Goal: Task Accomplishment & Management: Manage account settings

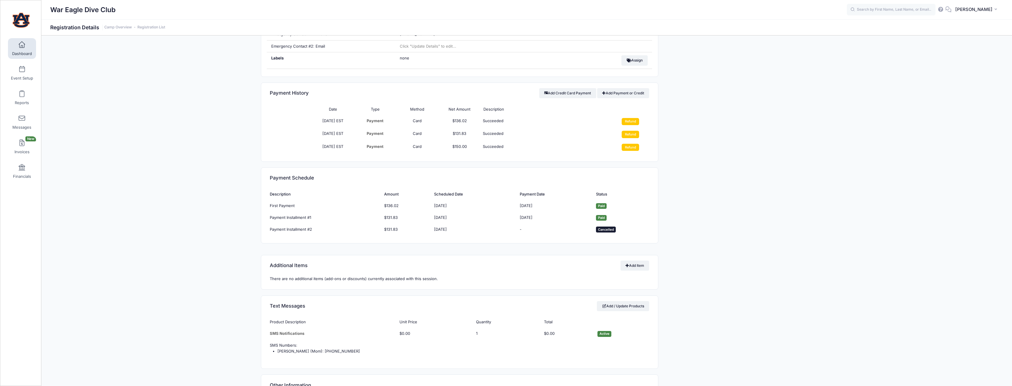
click at [25, 45] on link "Dashboard" at bounding box center [22, 48] width 28 height 21
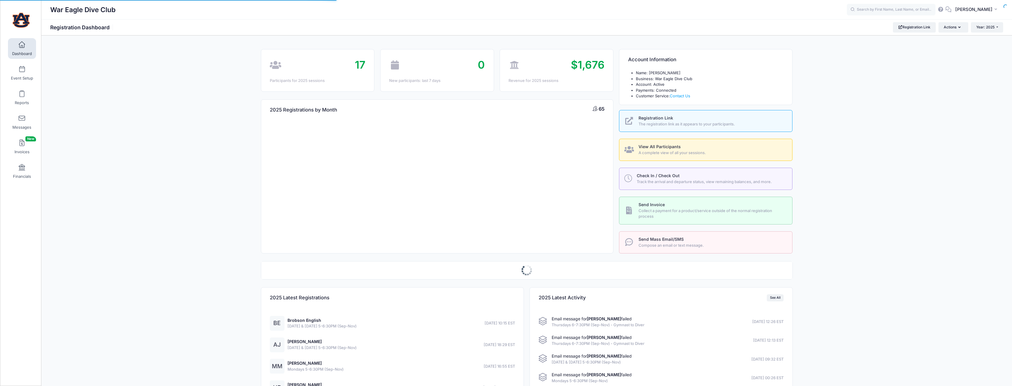
select select
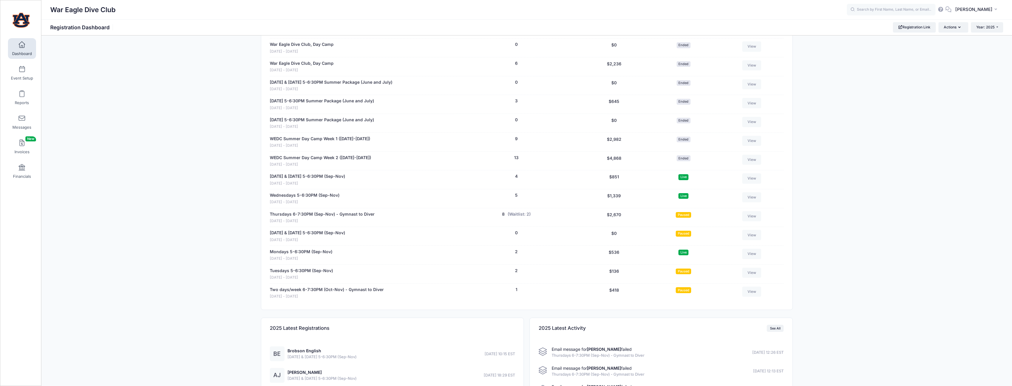
scroll to position [473, 0]
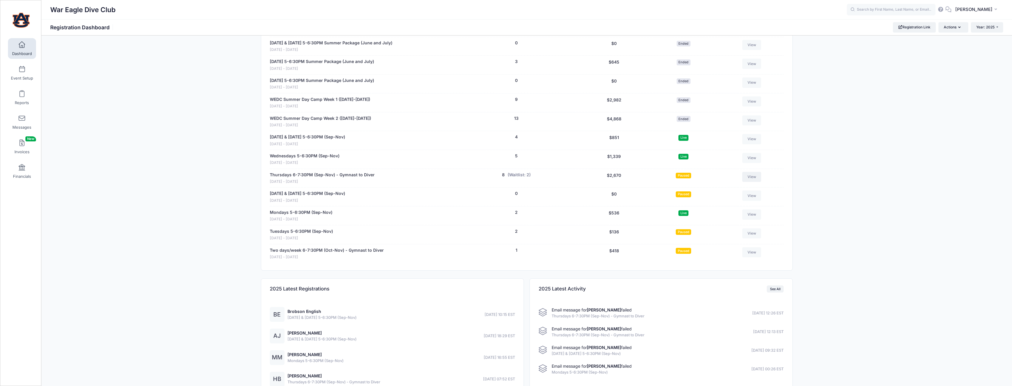
click at [749, 178] on link "View" at bounding box center [751, 177] width 19 height 10
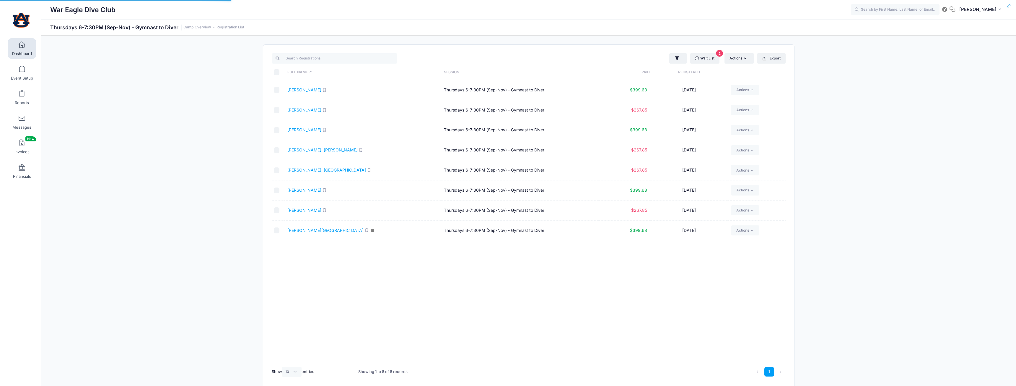
select select "10"
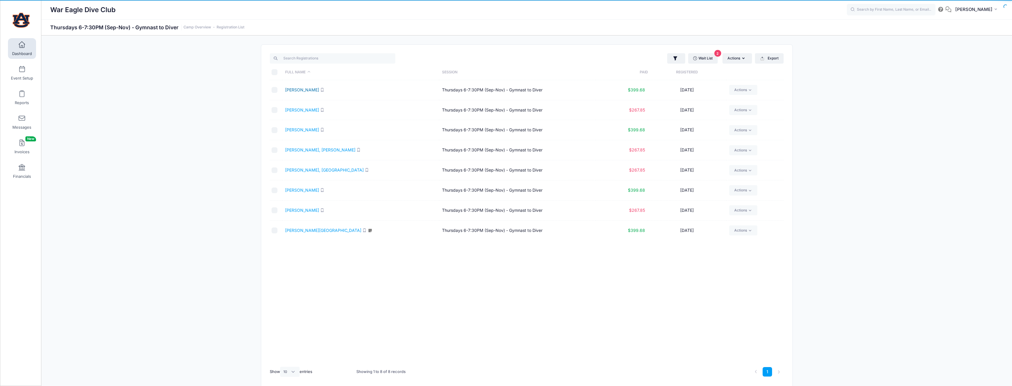
click at [296, 88] on link "[PERSON_NAME]" at bounding box center [302, 89] width 34 height 5
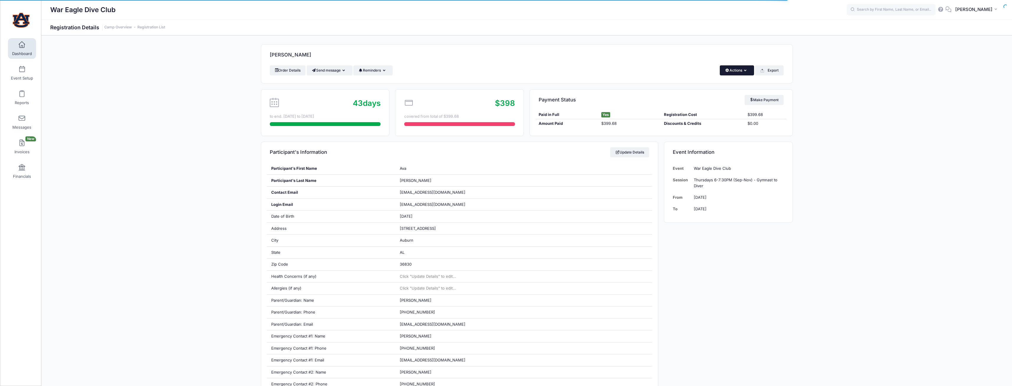
click at [732, 66] on button "Actions" at bounding box center [737, 70] width 34 height 10
click at [728, 105] on link "Change Session or Program" at bounding box center [717, 111] width 68 height 18
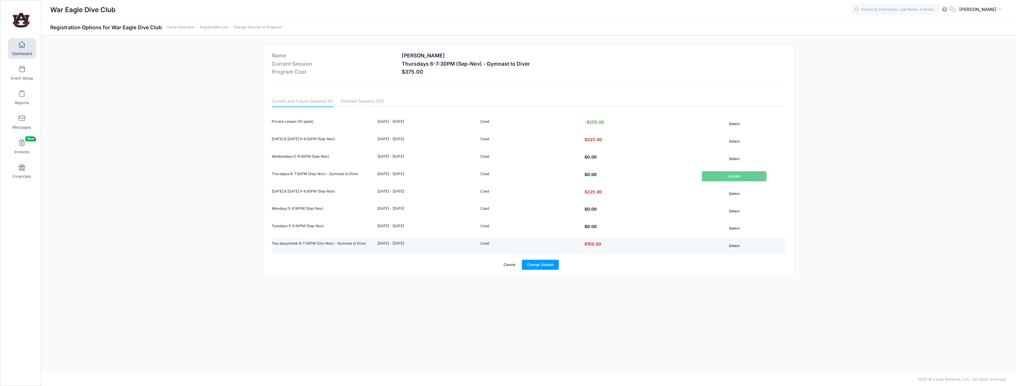
click at [736, 241] on button "Select" at bounding box center [734, 245] width 65 height 10
click at [548, 267] on link "Change Session" at bounding box center [540, 264] width 37 height 10
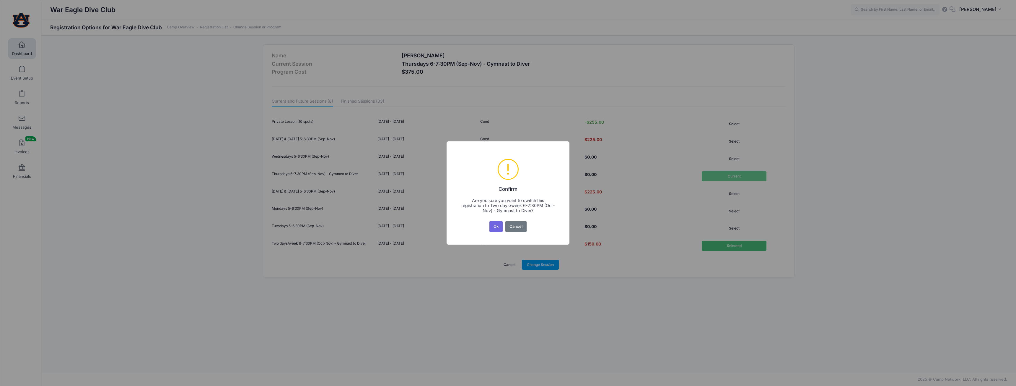
click at [499, 226] on button "Ok" at bounding box center [496, 226] width 14 height 11
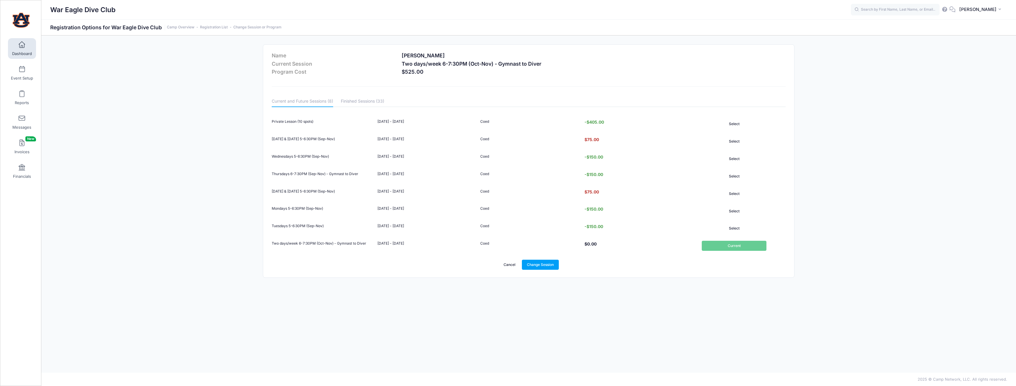
click at [16, 43] on link "Dashboard" at bounding box center [22, 48] width 28 height 21
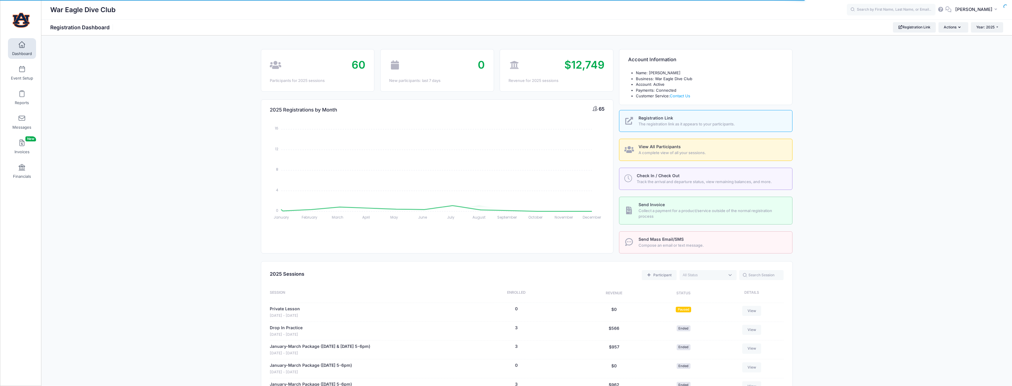
select select
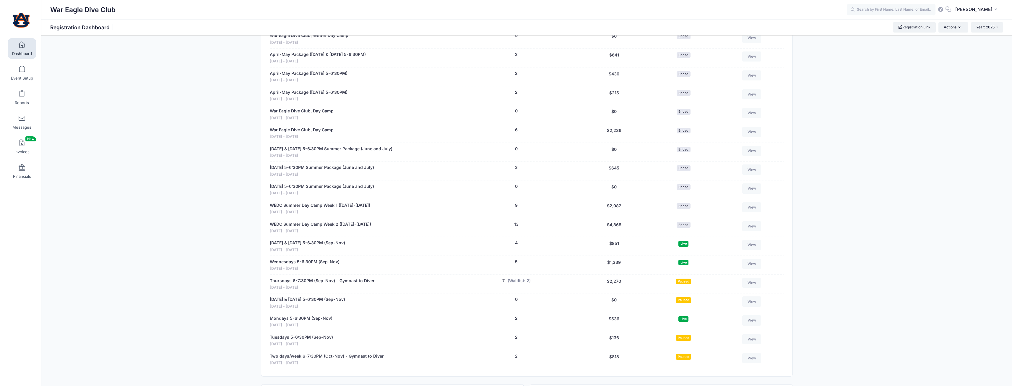
scroll to position [430, 0]
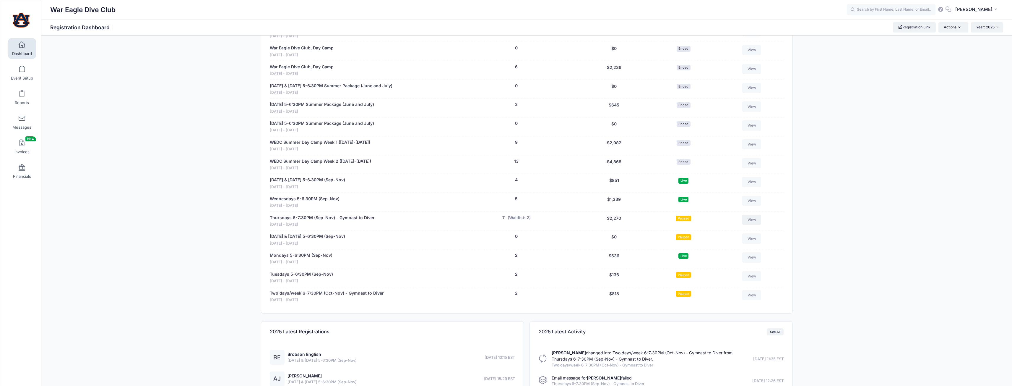
click at [749, 221] on link "View" at bounding box center [751, 219] width 19 height 10
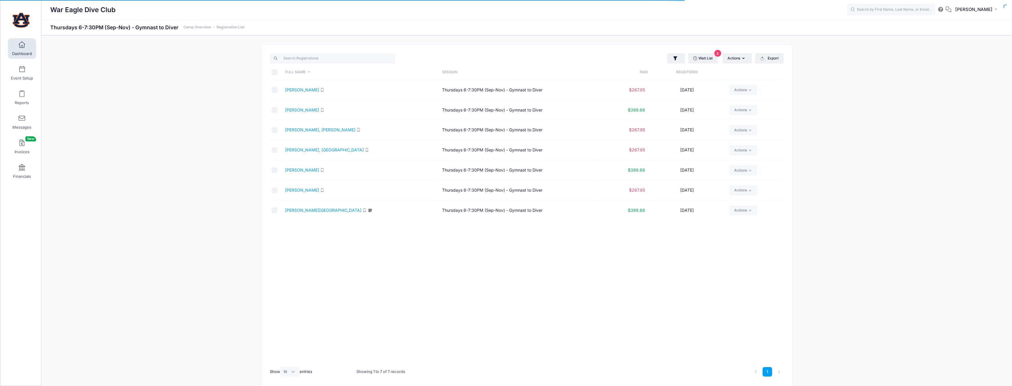
select select "10"
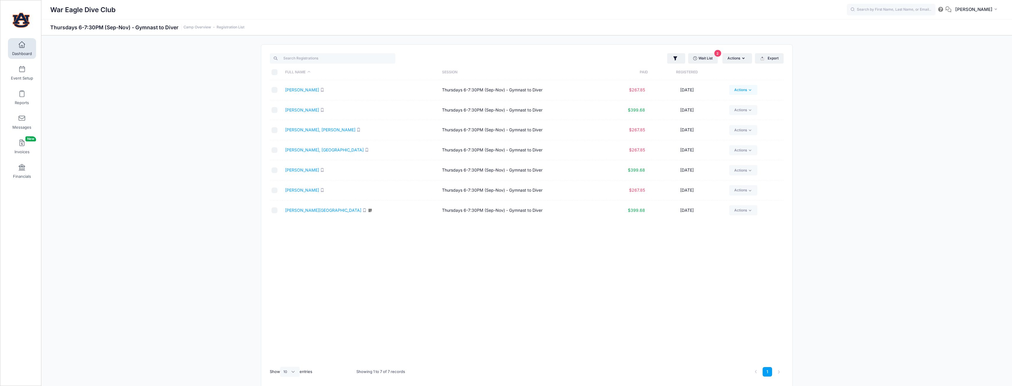
click at [744, 89] on link "Actions" at bounding box center [743, 90] width 28 height 10
click at [730, 165] on link "Change Session or Program" at bounding box center [721, 169] width 68 height 18
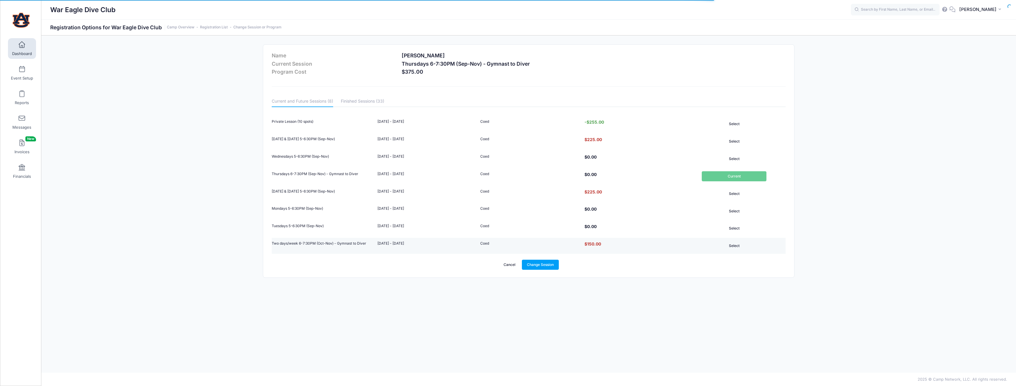
click at [737, 247] on button "Select" at bounding box center [734, 245] width 65 height 10
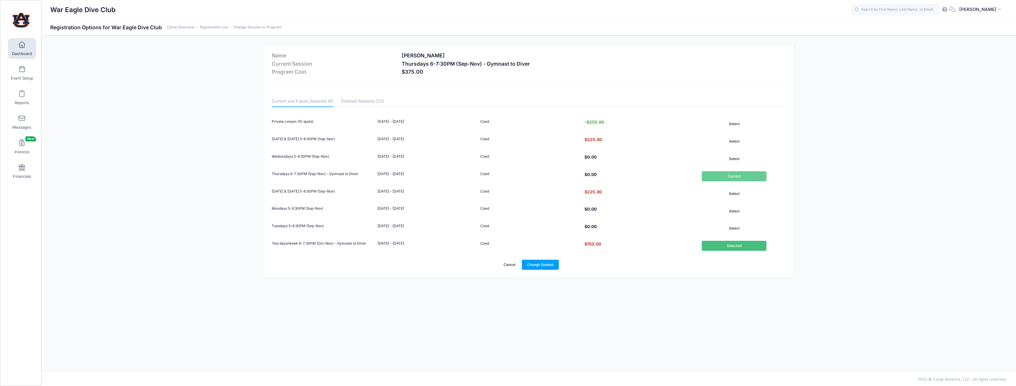
click at [511, 262] on link "Cancel" at bounding box center [510, 264] width 22 height 10
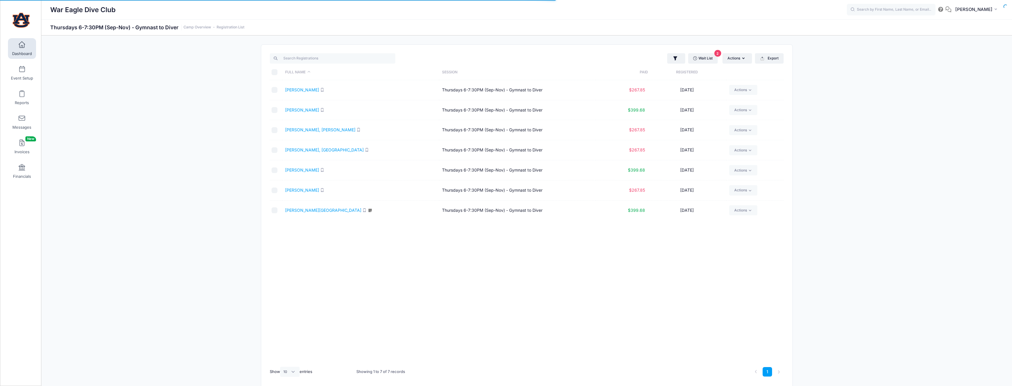
select select "10"
click at [298, 89] on link "Adkins, Blaire" at bounding box center [302, 89] width 34 height 5
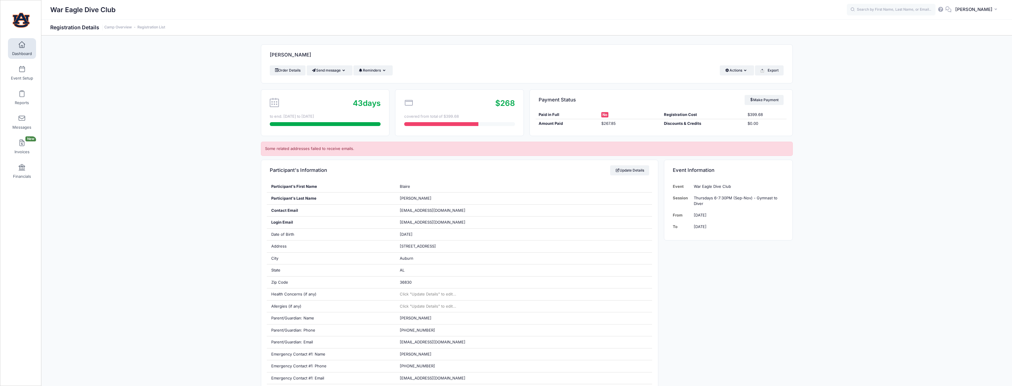
click at [737, 65] on div "[PERSON_NAME]" at bounding box center [526, 55] width 531 height 21
drag, startPoint x: 739, startPoint y: 66, endPoint x: 741, endPoint y: 69, distance: 3.4
click at [739, 66] on button "Actions" at bounding box center [737, 70] width 34 height 10
click at [726, 111] on link "Change Session or Program" at bounding box center [717, 111] width 68 height 18
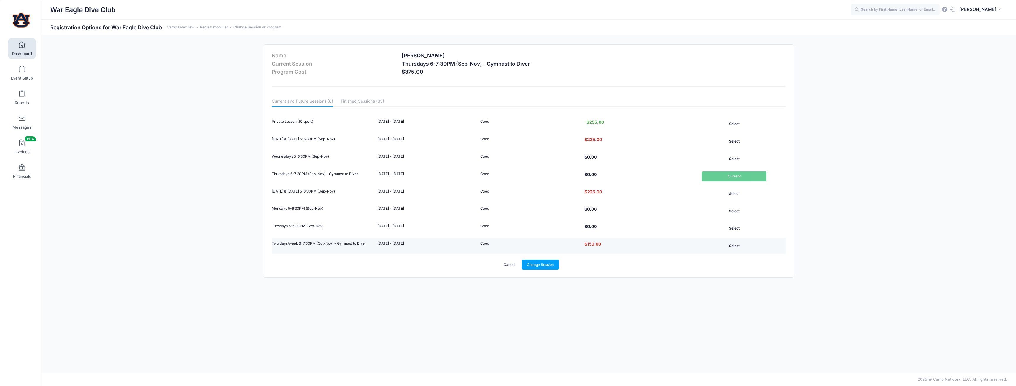
click at [737, 247] on button "Select" at bounding box center [734, 245] width 65 height 10
click at [541, 265] on link "Change Session" at bounding box center [540, 264] width 37 height 10
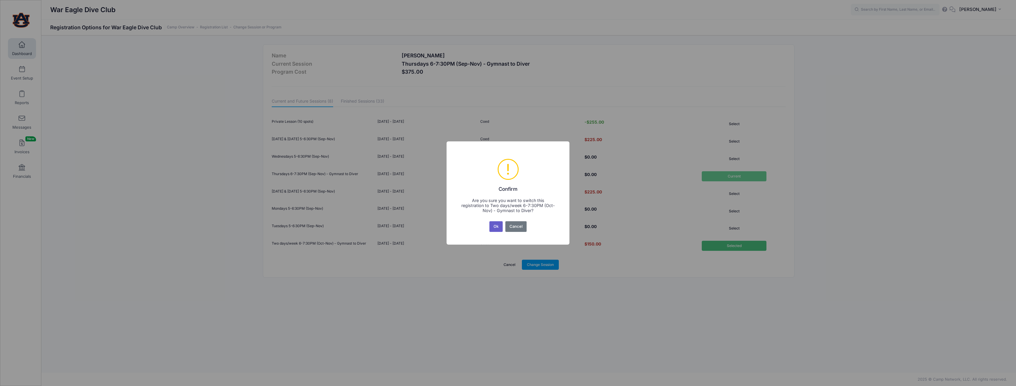
click at [497, 229] on button "Ok" at bounding box center [496, 226] width 14 height 11
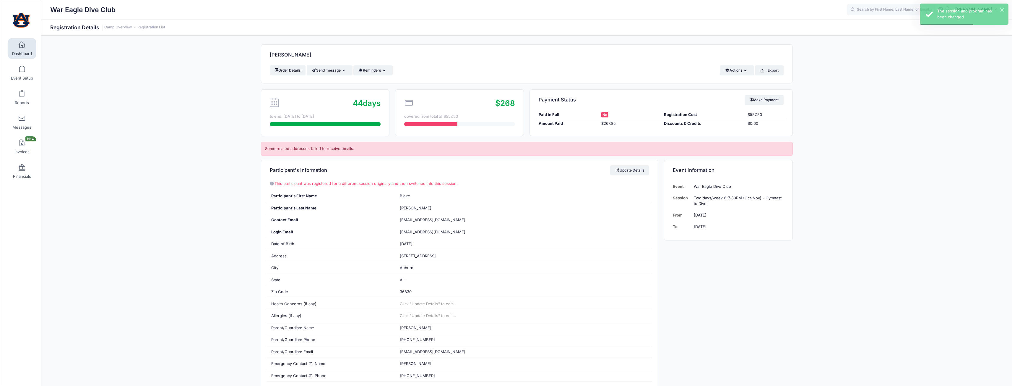
click at [18, 49] on link "Dashboard" at bounding box center [22, 48] width 28 height 21
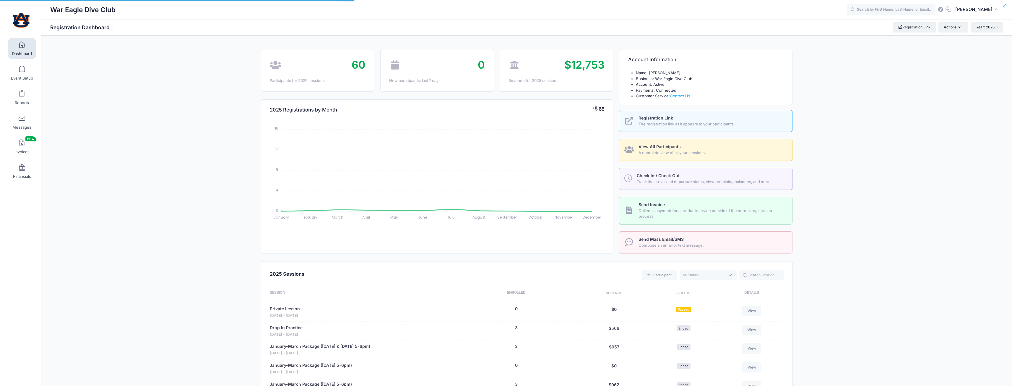
select select
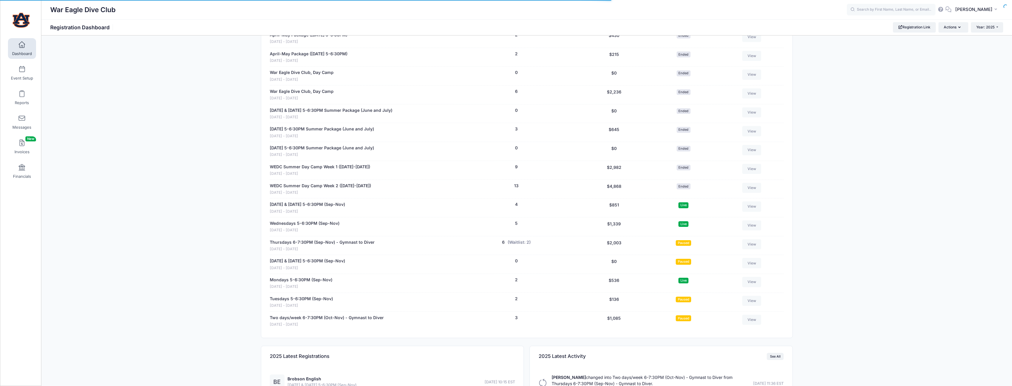
scroll to position [414, 0]
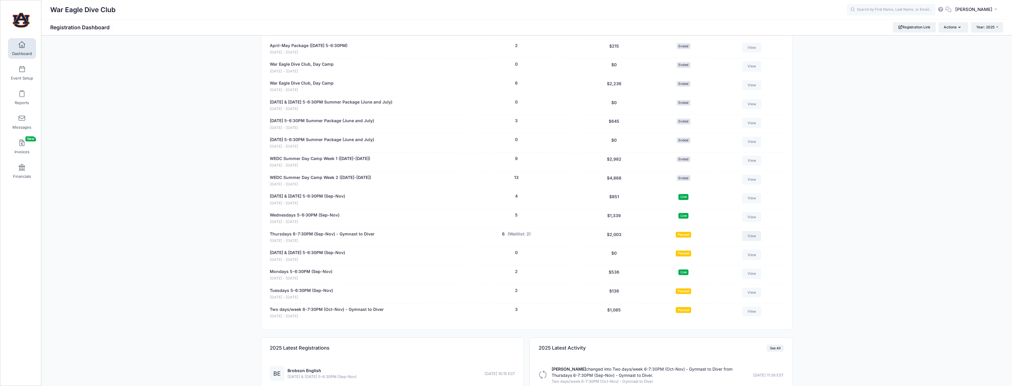
click at [753, 237] on link "View" at bounding box center [751, 236] width 19 height 10
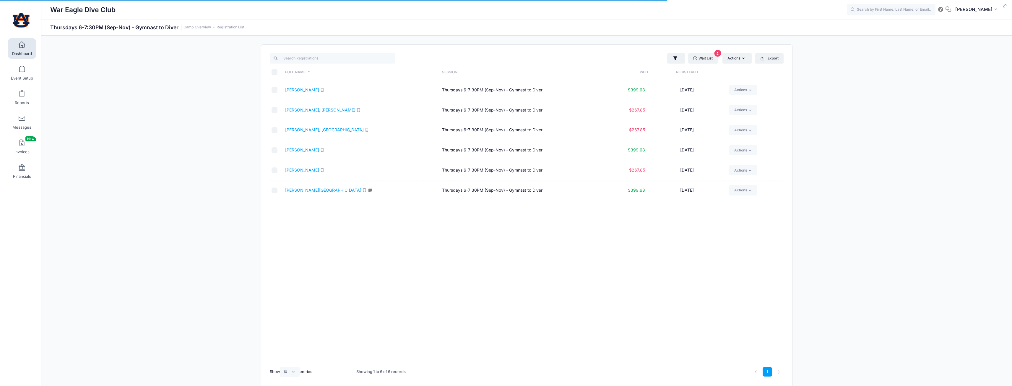
select select "10"
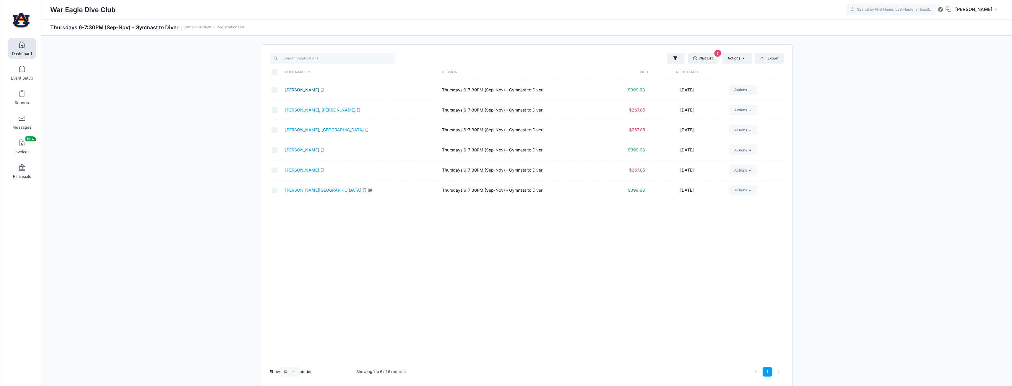
click at [306, 90] on link "[PERSON_NAME]" at bounding box center [302, 89] width 34 height 5
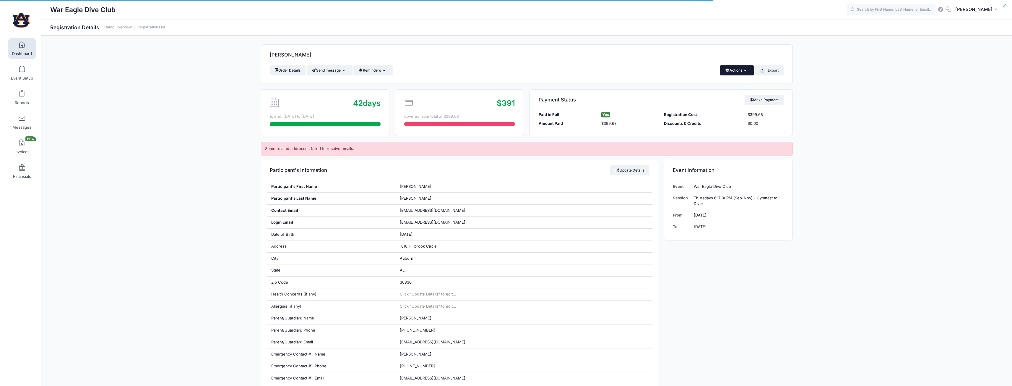
click at [733, 67] on button "Actions" at bounding box center [737, 70] width 34 height 10
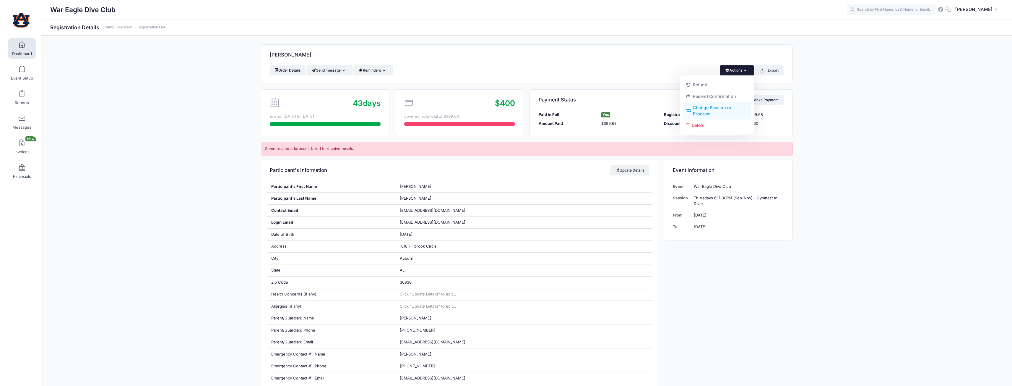
click at [721, 110] on link "Change Session or Program" at bounding box center [717, 111] width 68 height 18
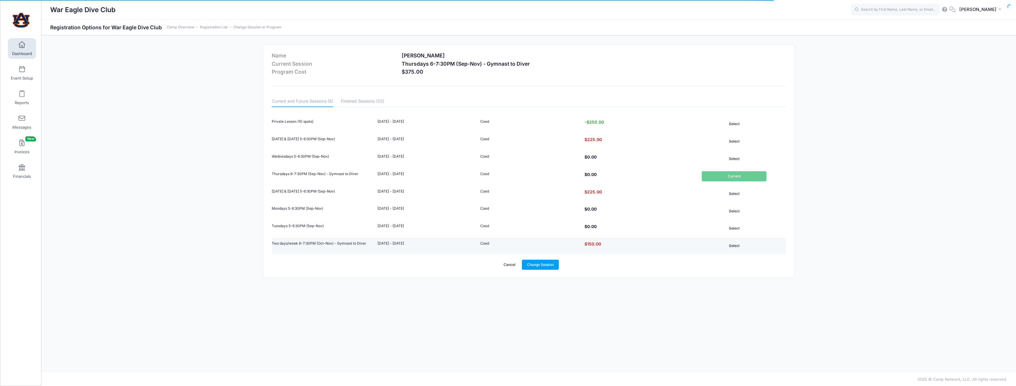
click at [729, 247] on button "Select" at bounding box center [734, 245] width 65 height 10
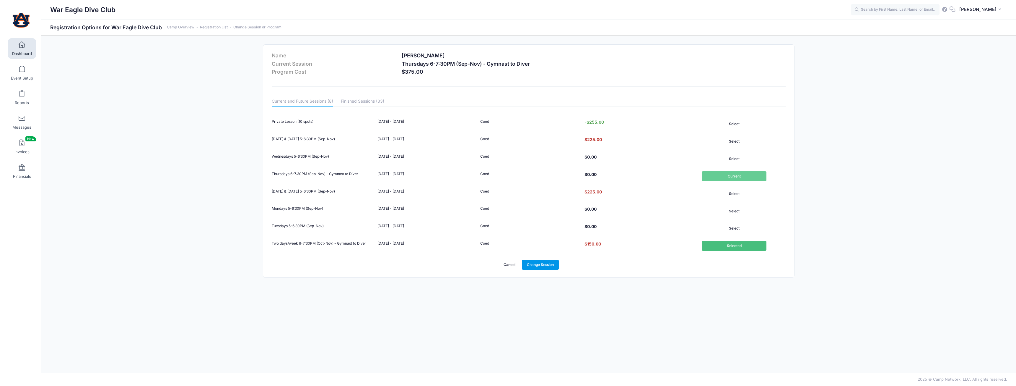
click at [549, 262] on link "Change Session" at bounding box center [540, 264] width 37 height 10
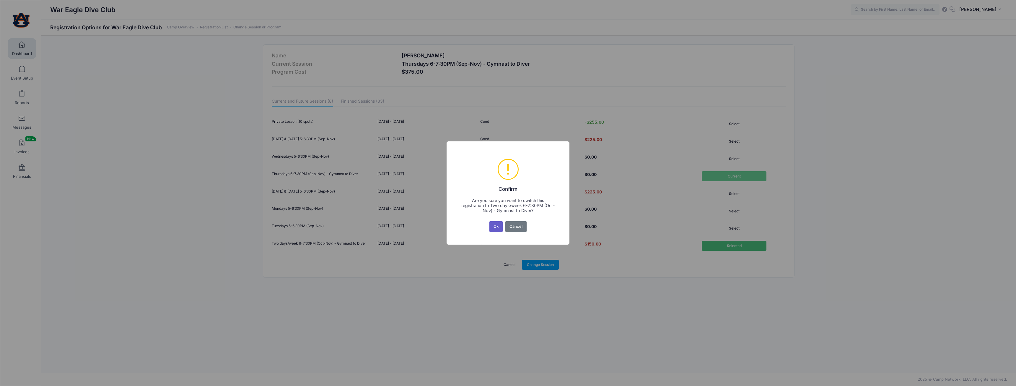
click at [495, 224] on button "Ok" at bounding box center [496, 226] width 14 height 11
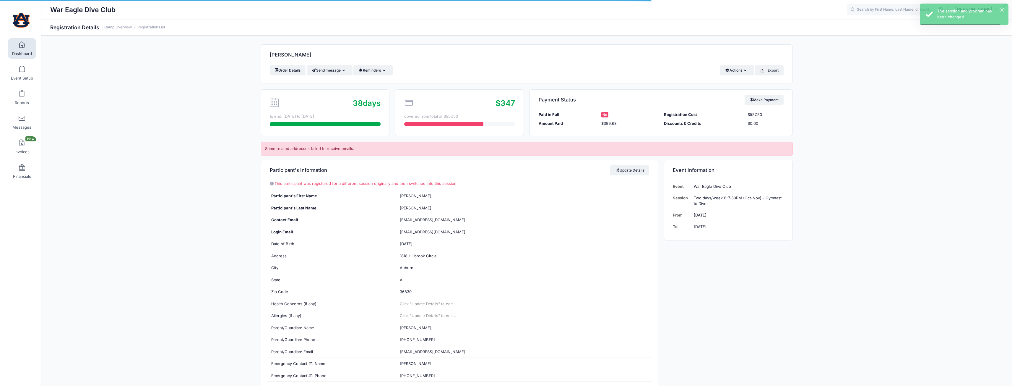
click at [22, 46] on span at bounding box center [22, 45] width 0 height 6
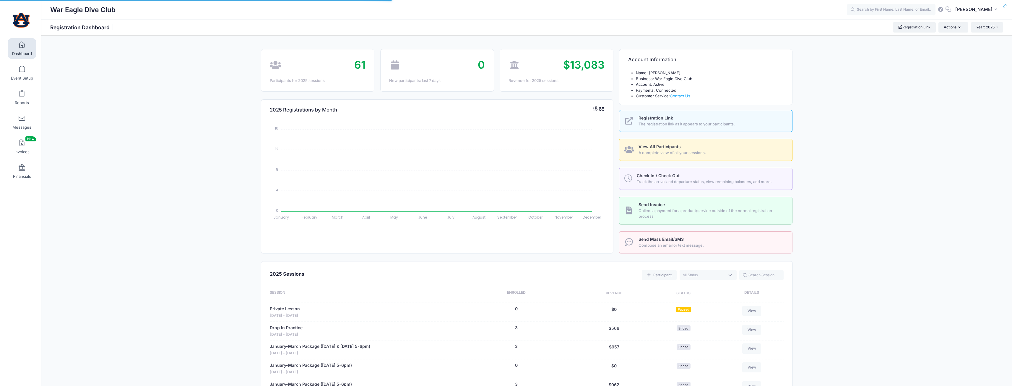
select select
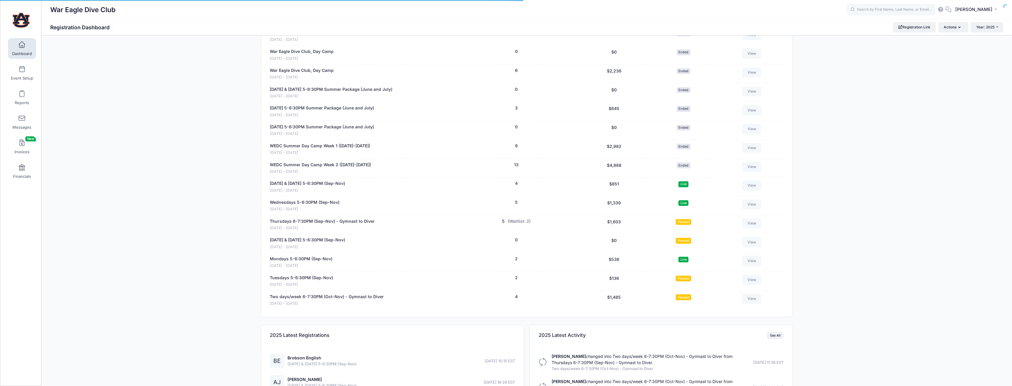
scroll to position [430, 0]
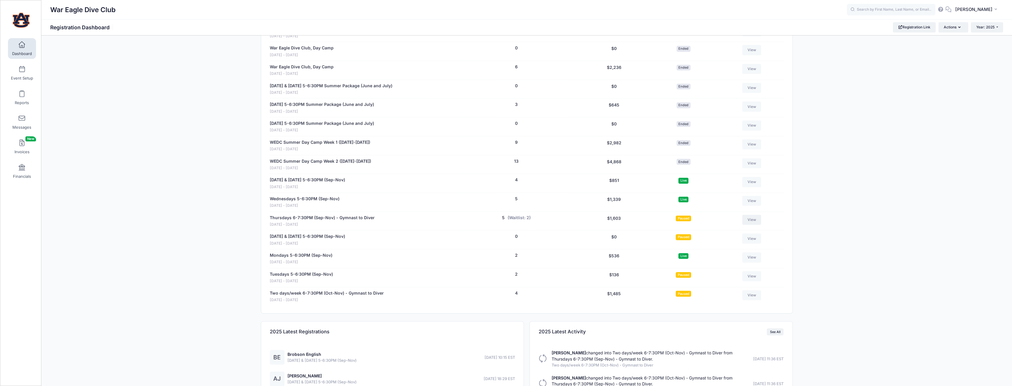
click at [753, 220] on link "View" at bounding box center [751, 219] width 19 height 10
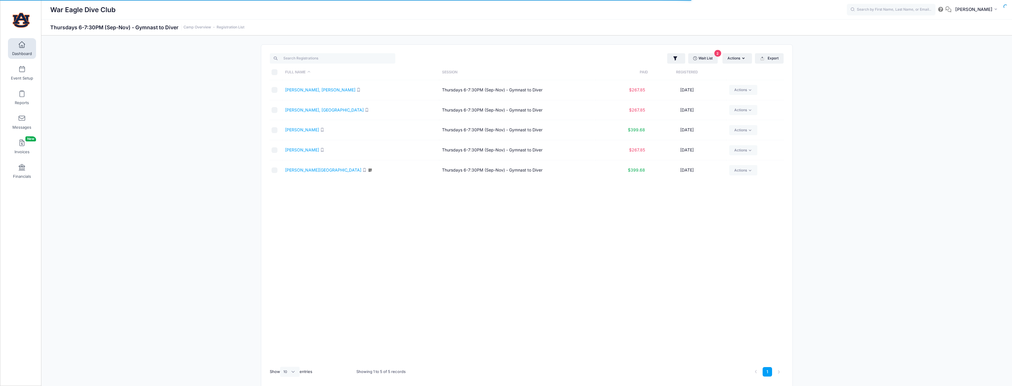
select select "10"
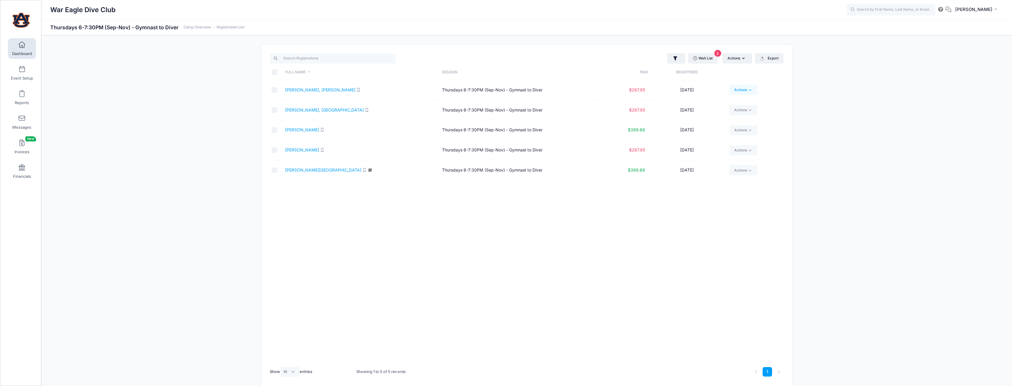
click at [740, 90] on link "Actions" at bounding box center [743, 90] width 28 height 10
click at [720, 168] on link "Change Session or Program" at bounding box center [721, 169] width 68 height 18
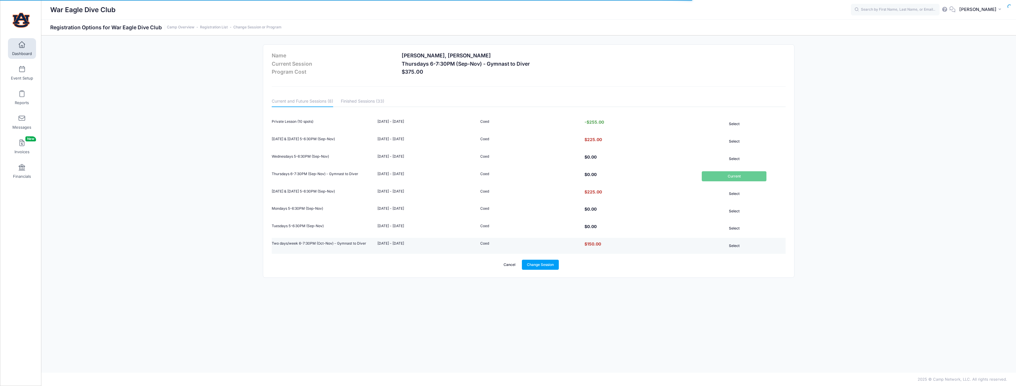
click at [738, 247] on button "Select" at bounding box center [734, 245] width 65 height 10
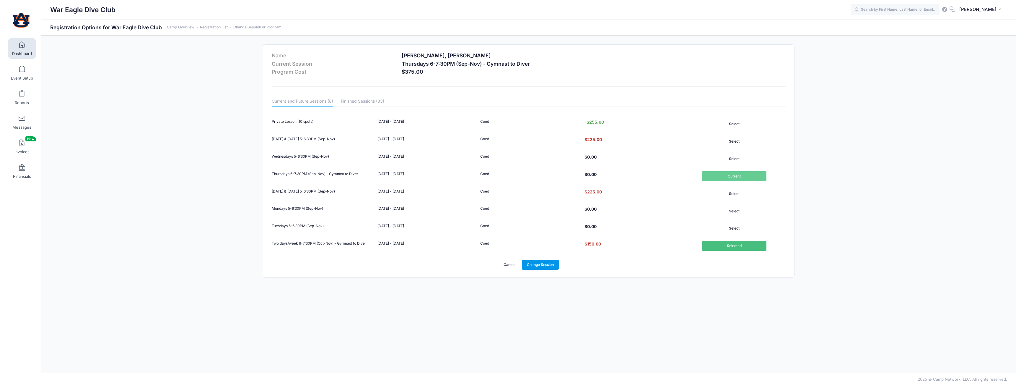
click at [540, 264] on link "Change Session" at bounding box center [540, 264] width 37 height 10
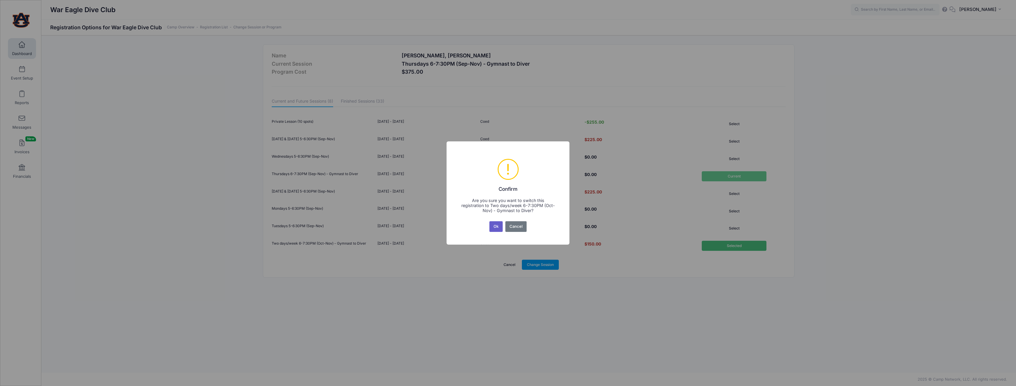
click at [498, 229] on button "Ok" at bounding box center [496, 226] width 14 height 11
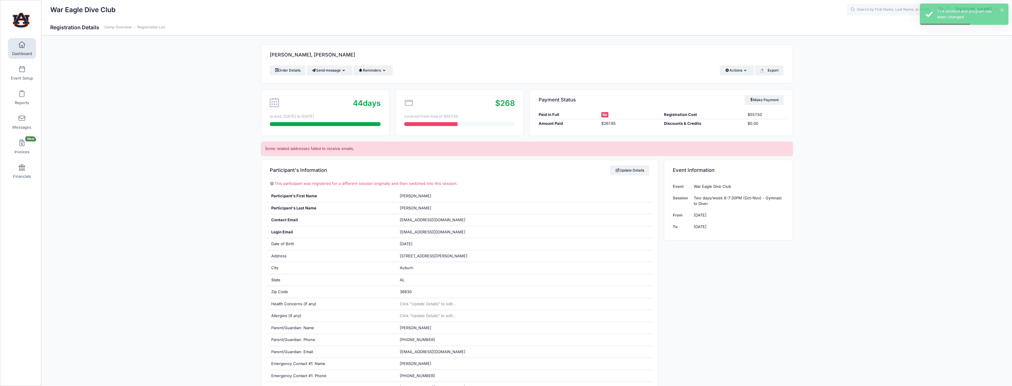
click at [22, 46] on span at bounding box center [22, 45] width 0 height 6
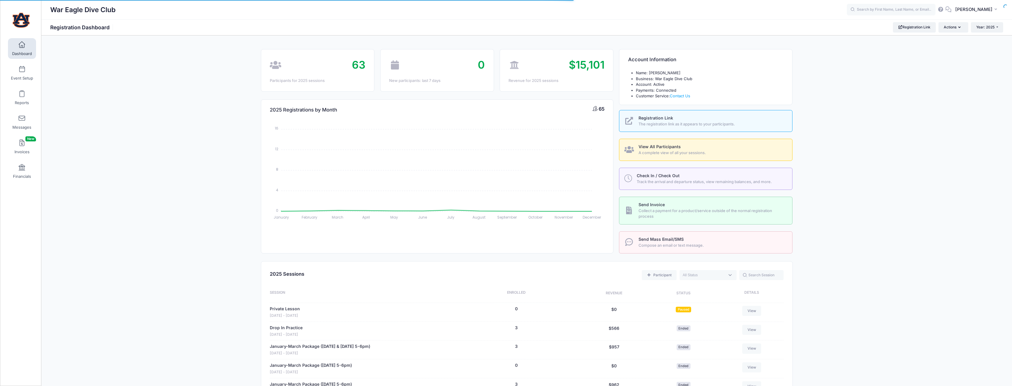
select select
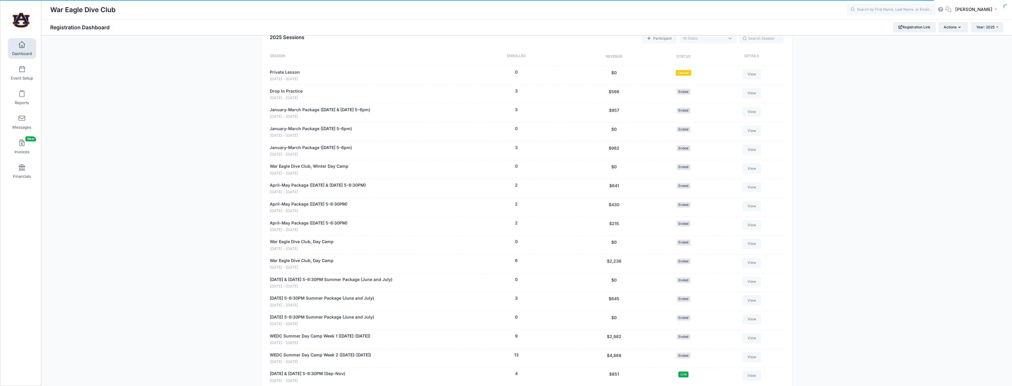
scroll to position [414, 0]
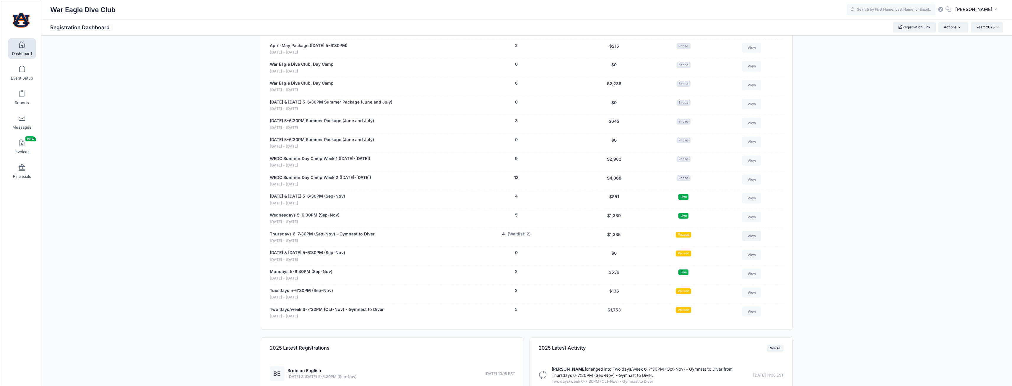
click at [754, 235] on link "View" at bounding box center [751, 236] width 19 height 10
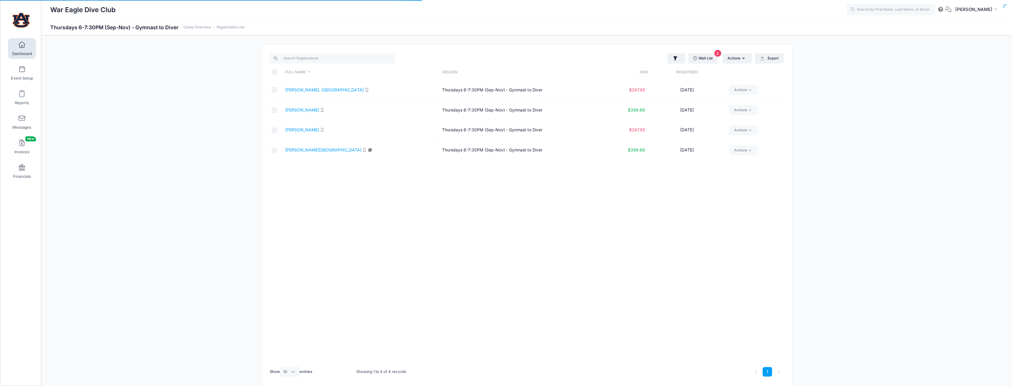
select select "10"
click at [749, 110] on icon at bounding box center [750, 109] width 2 height 1
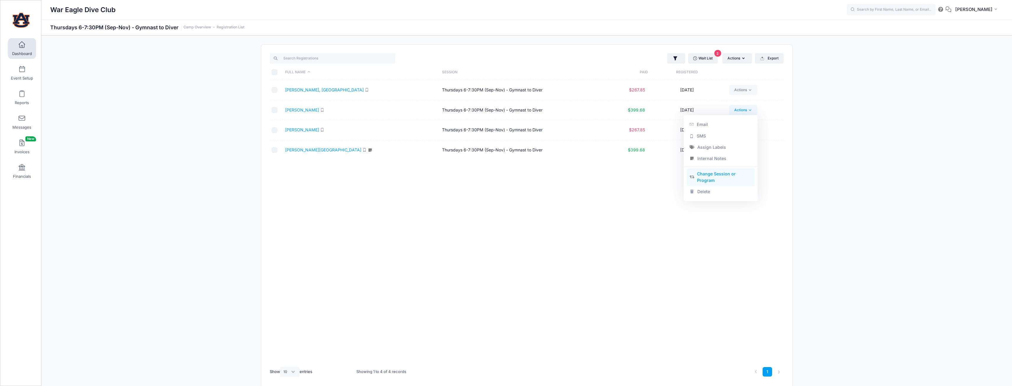
click at [717, 174] on link "Change Session or Program" at bounding box center [721, 177] width 68 height 18
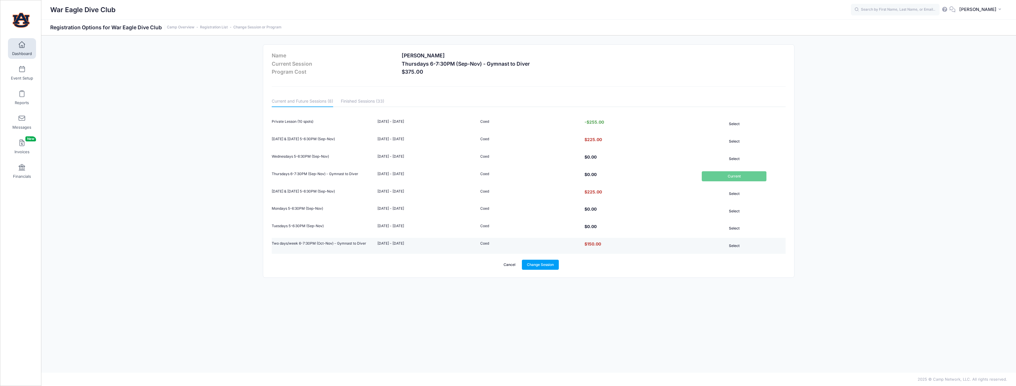
click at [735, 247] on button "Select" at bounding box center [734, 245] width 65 height 10
click at [555, 264] on link "Change Session" at bounding box center [540, 264] width 37 height 10
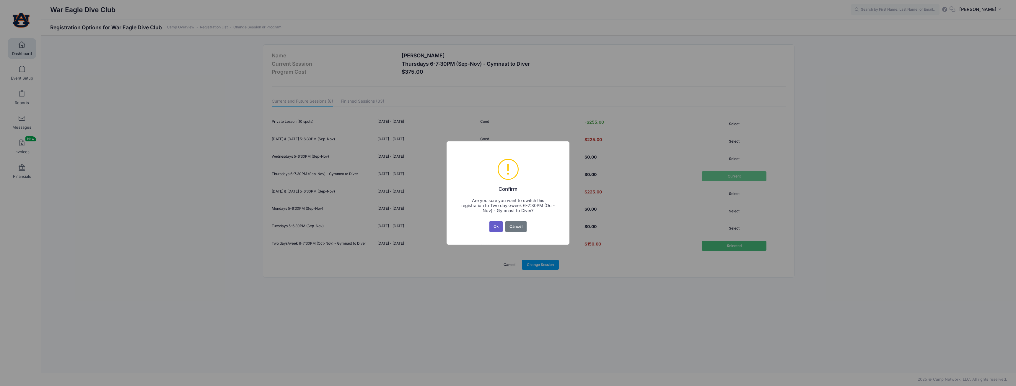
click at [501, 225] on button "Ok" at bounding box center [496, 226] width 14 height 11
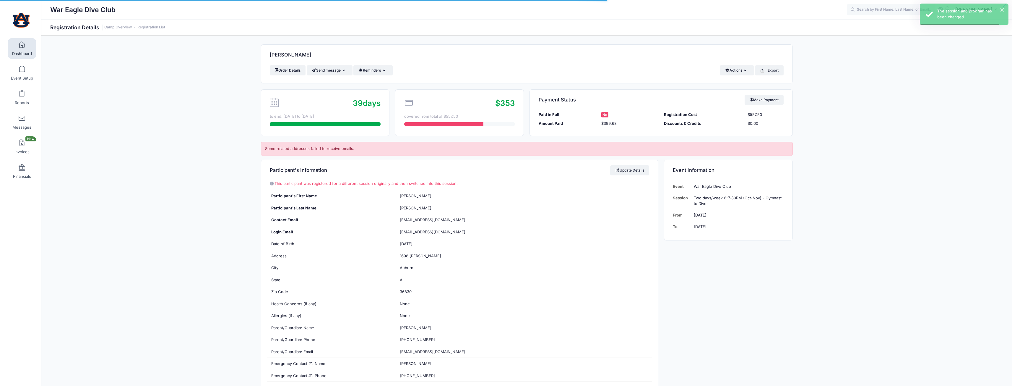
click at [14, 52] on span "Dashboard" at bounding box center [22, 53] width 20 height 5
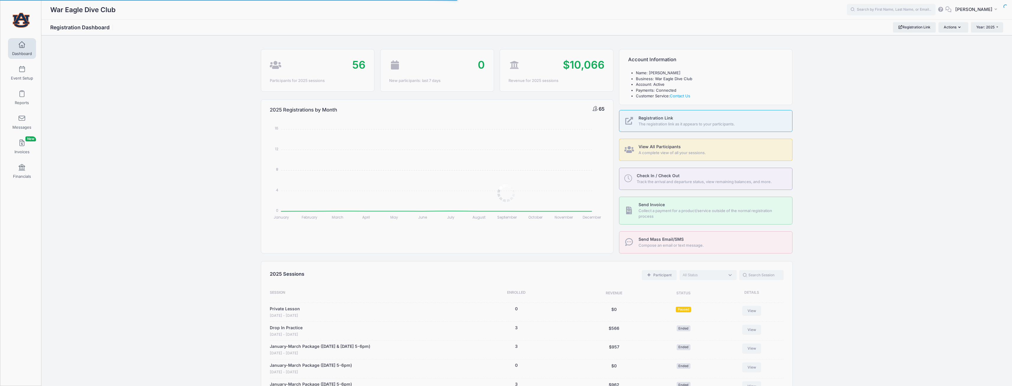
select select
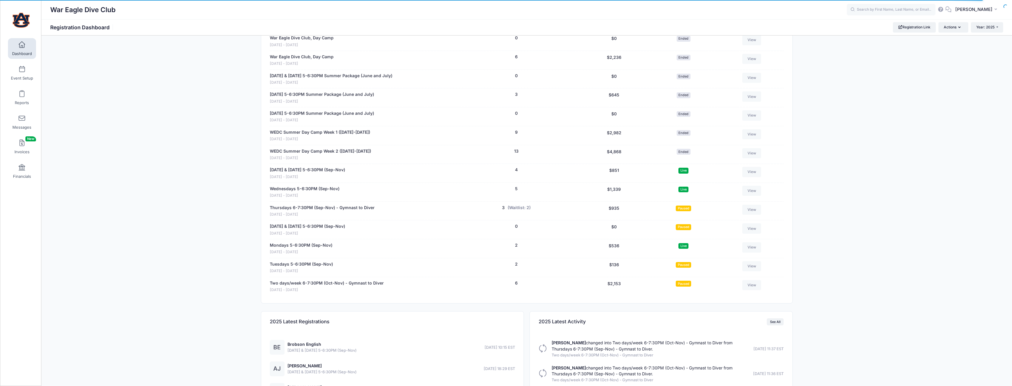
scroll to position [443, 0]
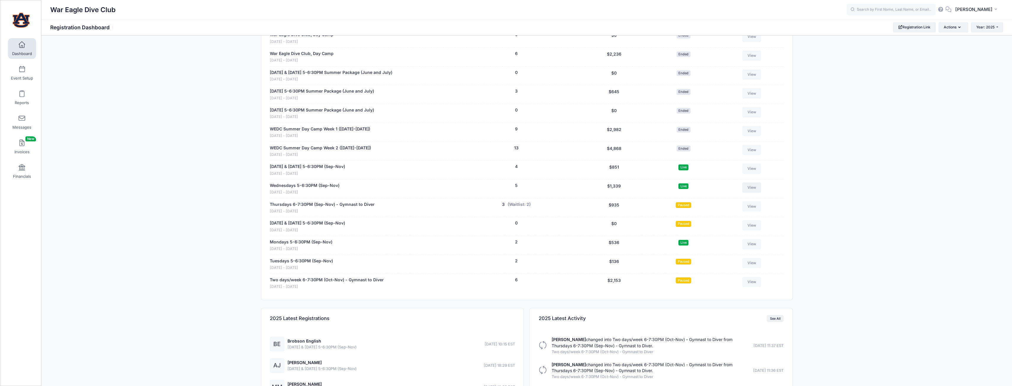
click at [749, 188] on link "View" at bounding box center [751, 187] width 19 height 10
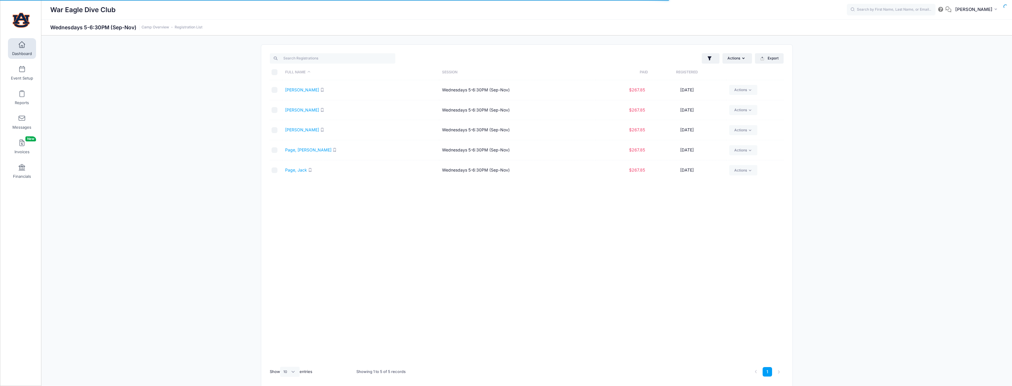
select select "10"
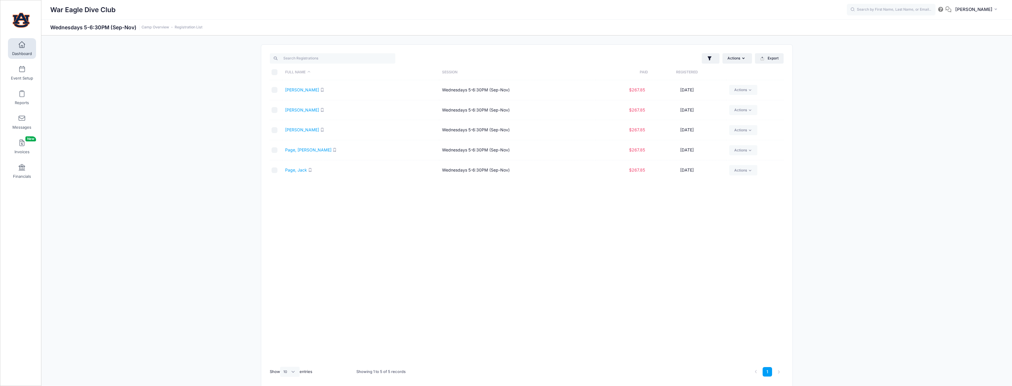
click at [22, 46] on span at bounding box center [22, 45] width 0 height 6
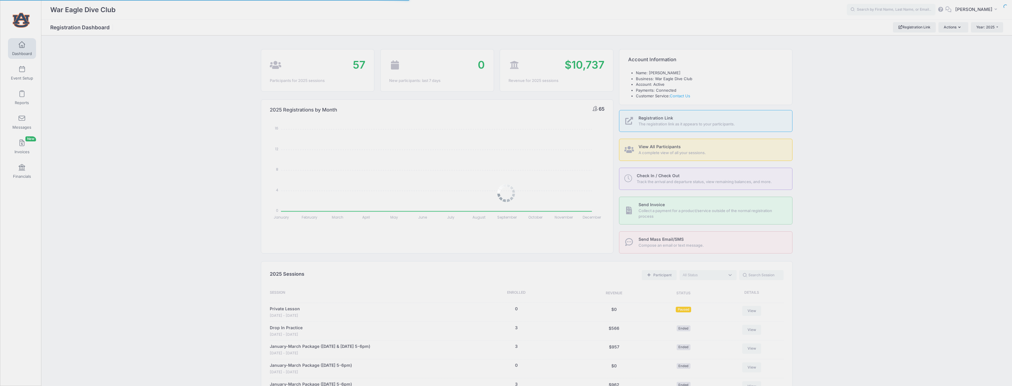
select select
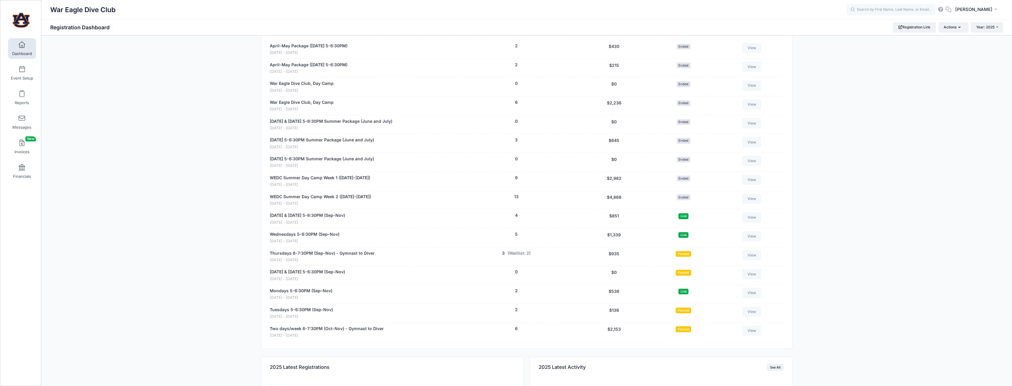
scroll to position [473, 0]
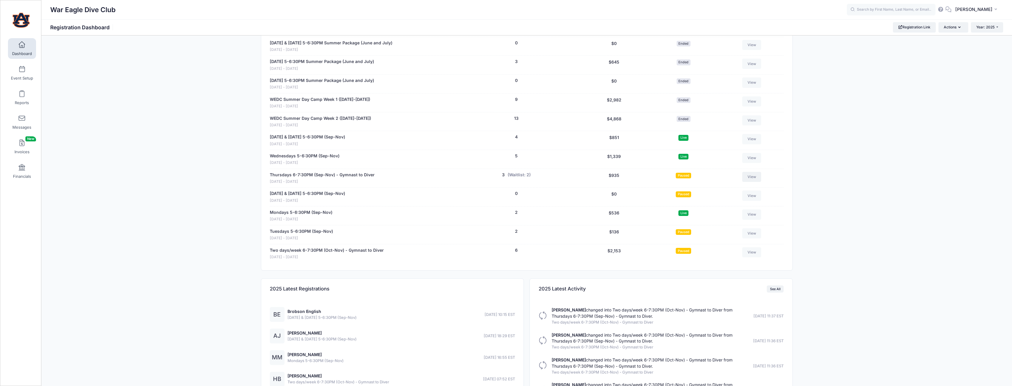
click at [751, 178] on link "View" at bounding box center [751, 177] width 19 height 10
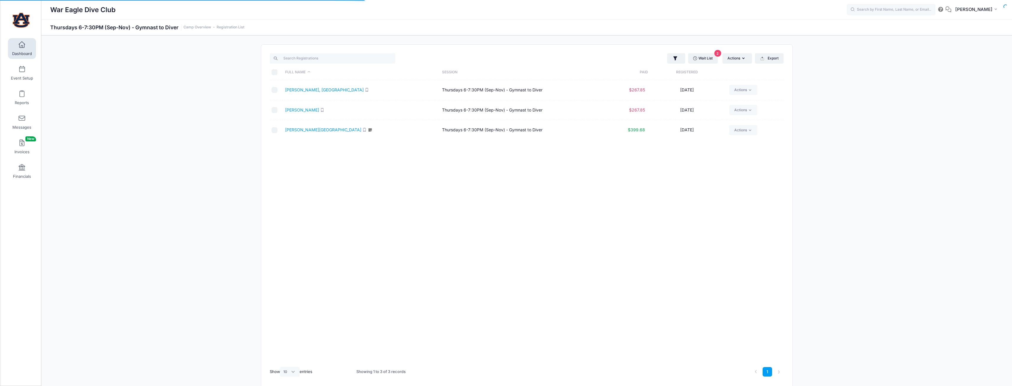
select select "10"
click at [735, 130] on link "Actions" at bounding box center [743, 130] width 28 height 10
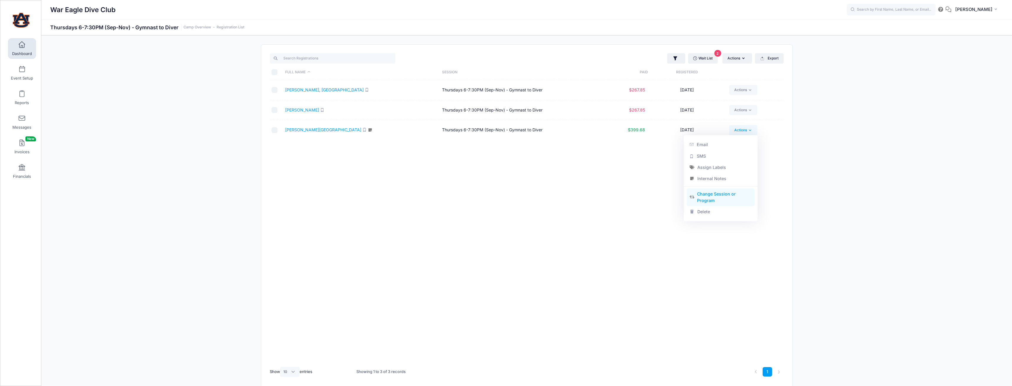
click at [729, 191] on link "Change Session or Program" at bounding box center [721, 197] width 68 height 18
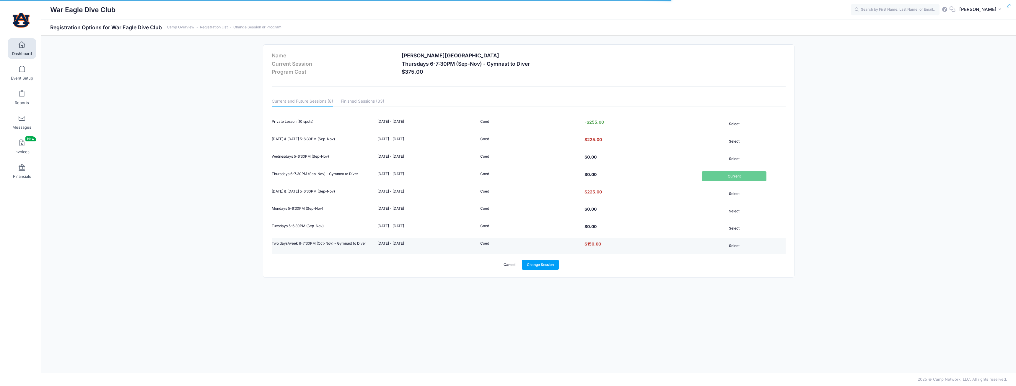
click at [735, 244] on button "Select" at bounding box center [734, 245] width 65 height 10
click at [541, 267] on link "Change Session" at bounding box center [540, 264] width 37 height 10
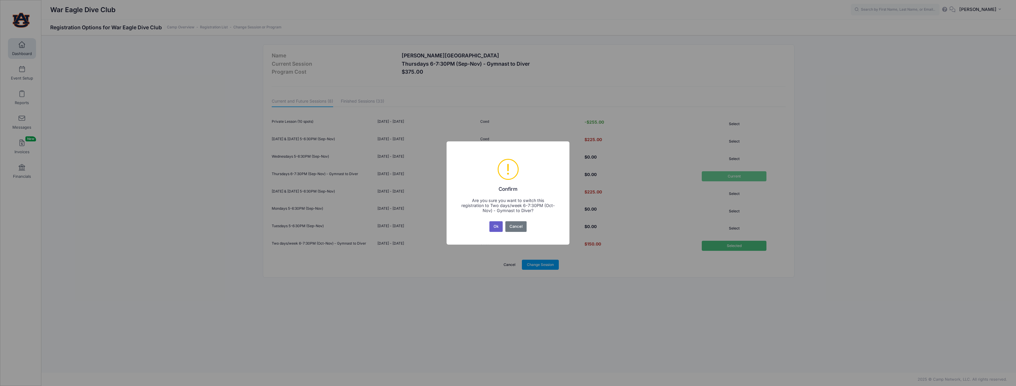
click at [497, 230] on button "Ok" at bounding box center [496, 226] width 14 height 11
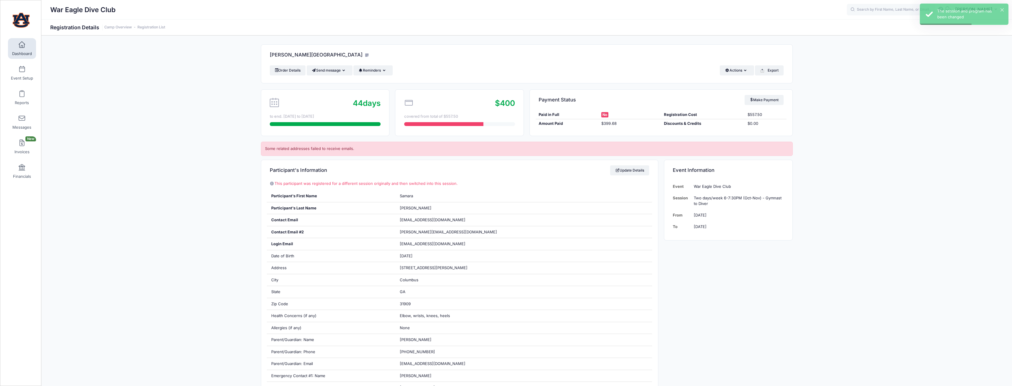
click at [27, 48] on link "Dashboard" at bounding box center [22, 48] width 28 height 21
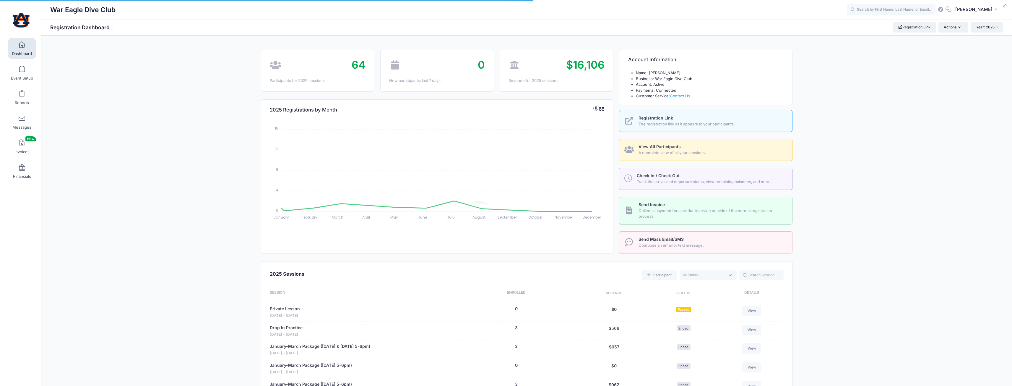
select select
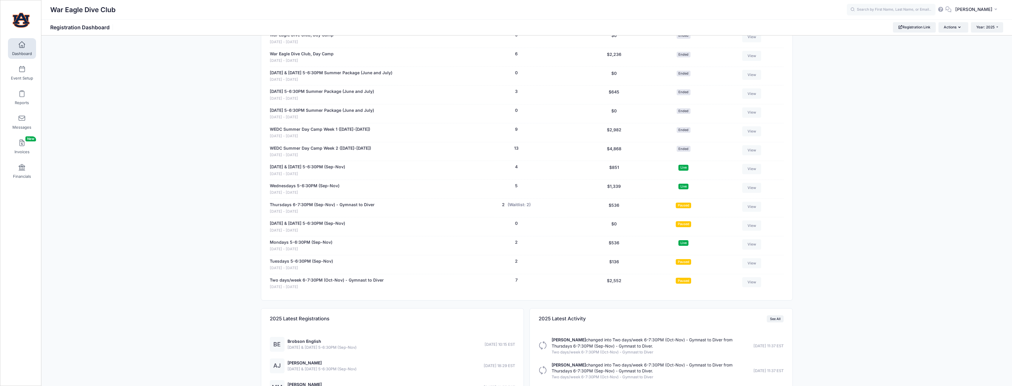
scroll to position [443, 0]
click at [748, 209] on link "View" at bounding box center [751, 206] width 19 height 10
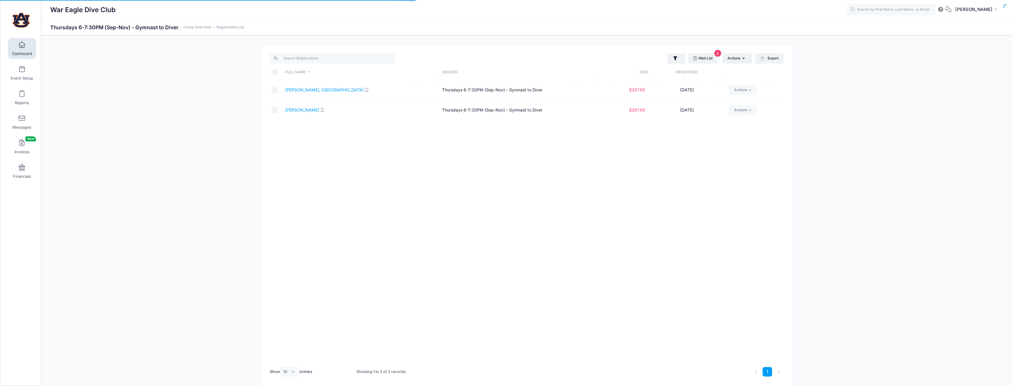
select select "10"
